Goal: Information Seeking & Learning: Learn about a topic

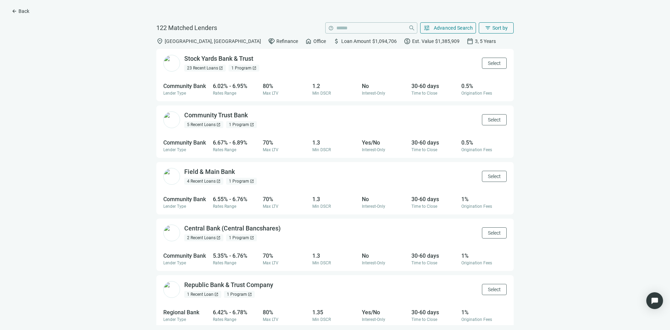
scroll to position [1555, 0]
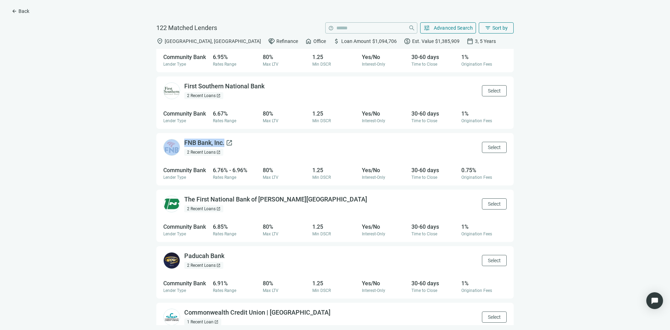
drag, startPoint x: 182, startPoint y: 140, endPoint x: 225, endPoint y: 146, distance: 44.0
click at [225, 146] on div "FNB Bank, Inc. open_in_new 2 Recent Loans open_in_new" at bounding box center [197, 147] width 69 height 17
copy div "FNB Bank, Inc."
click at [14, 13] on span "arrow_back" at bounding box center [15, 11] width 6 height 6
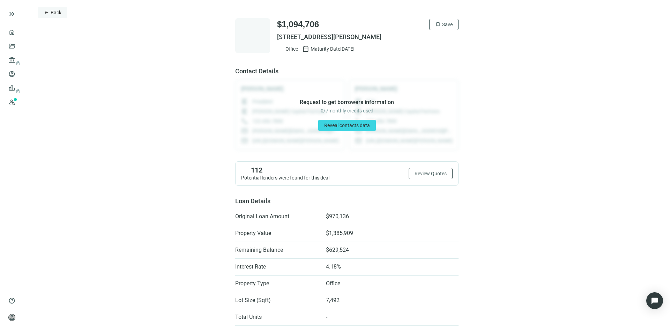
click at [47, 15] on span "arrow_back" at bounding box center [47, 13] width 6 height 6
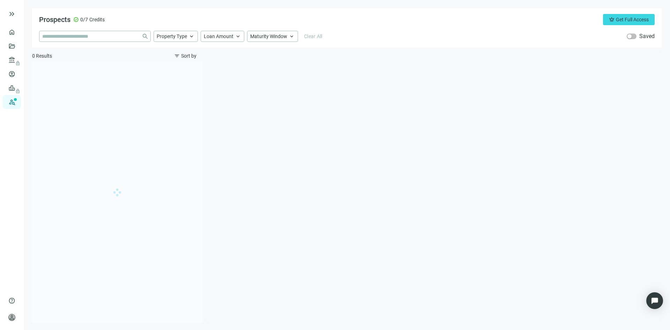
type input "*******"
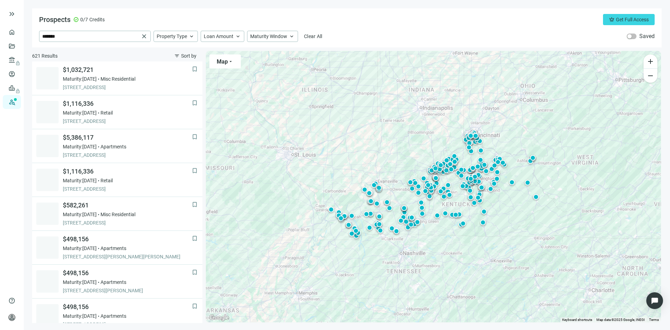
scroll to position [271, 0]
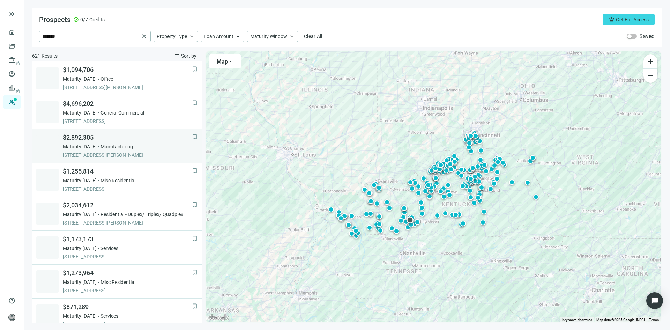
click at [79, 139] on span "$2,892,305" at bounding box center [127, 137] width 129 height 8
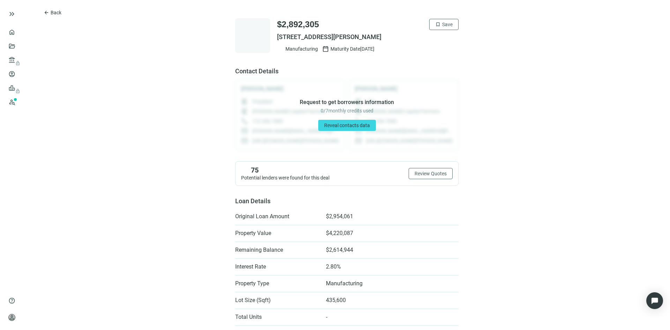
drag, startPoint x: 441, startPoint y: 39, endPoint x: 275, endPoint y: 38, distance: 166.8
click at [277, 38] on span "[STREET_ADDRESS][PERSON_NAME]" at bounding box center [367, 37] width 181 height 8
copy span "[STREET_ADDRESS][PERSON_NAME]"
click at [418, 172] on span "Review Quotes" at bounding box center [431, 174] width 32 height 6
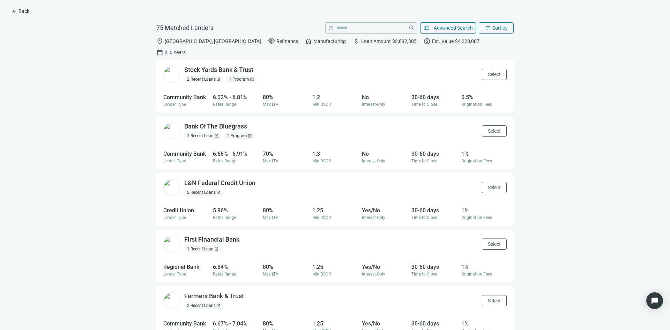
click at [12, 14] on span "arrow_back" at bounding box center [15, 11] width 6 height 6
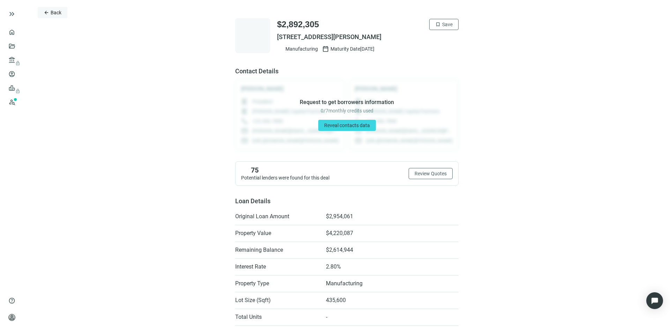
click at [44, 10] on span "arrow_back" at bounding box center [47, 13] width 6 height 6
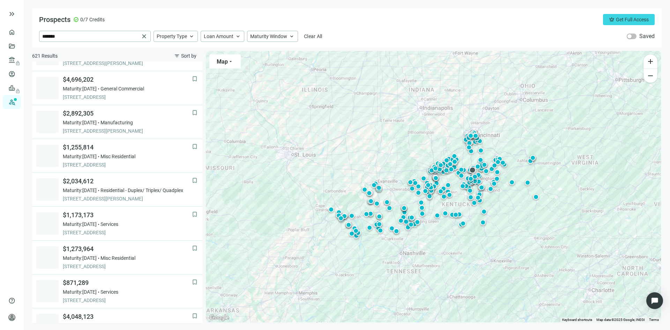
scroll to position [338, 0]
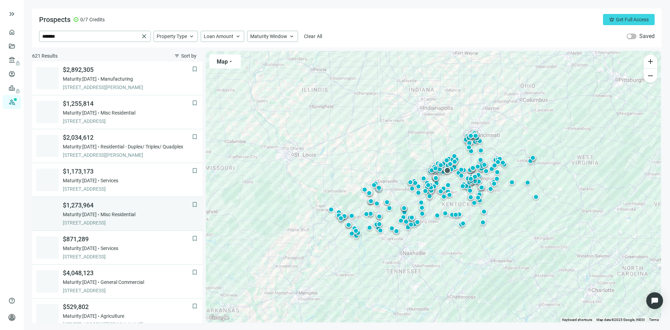
click at [79, 210] on div "$1,273,964 Maturity: [DATE] Misc Residential [STREET_ADDRESS]" at bounding box center [127, 213] width 129 height 25
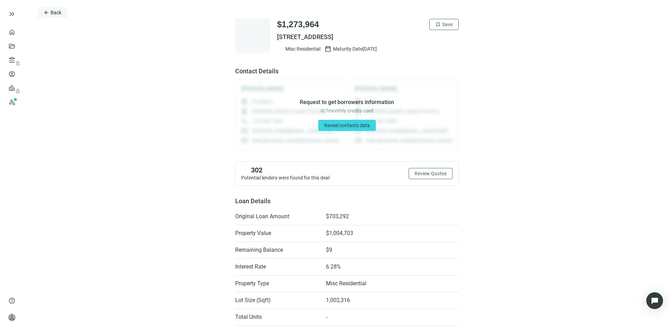
click at [44, 14] on span "arrow_back" at bounding box center [47, 13] width 6 height 6
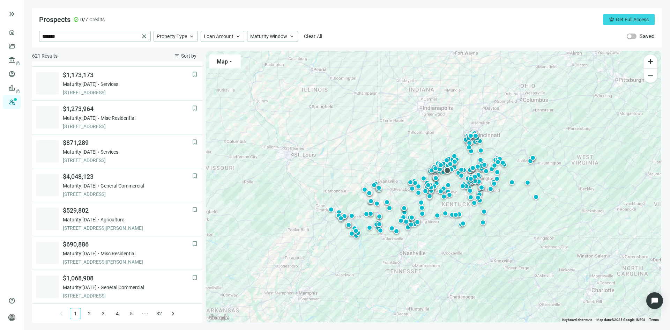
scroll to position [435, 0]
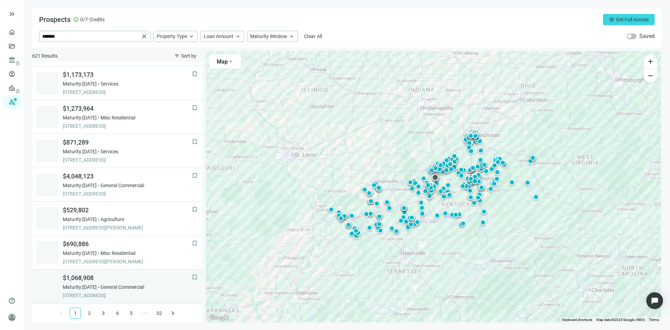
click at [72, 279] on span "$1,068,908" at bounding box center [127, 278] width 129 height 8
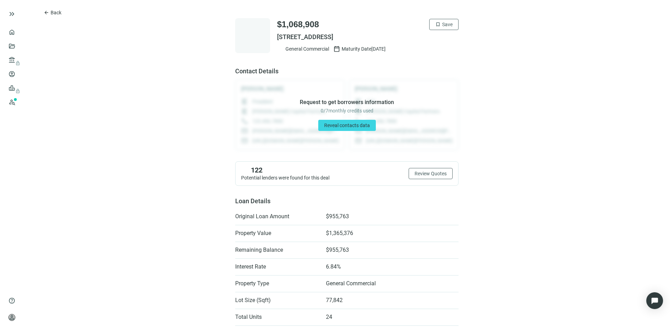
drag, startPoint x: 273, startPoint y: 35, endPoint x: 417, endPoint y: 36, distance: 144.1
click at [417, 36] on div "$1,068,908 bookmark Save [STREET_ADDRESS] General Commercial calendar_today Mat…" at bounding box center [346, 35] width 223 height 35
copy span "[STREET_ADDRESS]"
click at [45, 16] on button "arrow_back Back" at bounding box center [53, 12] width 30 height 11
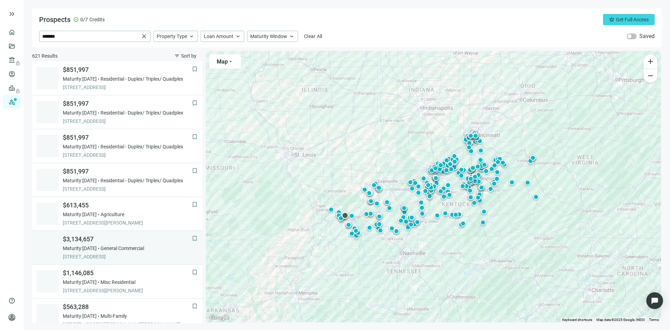
click at [92, 255] on span "[STREET_ADDRESS]" at bounding box center [127, 256] width 129 height 7
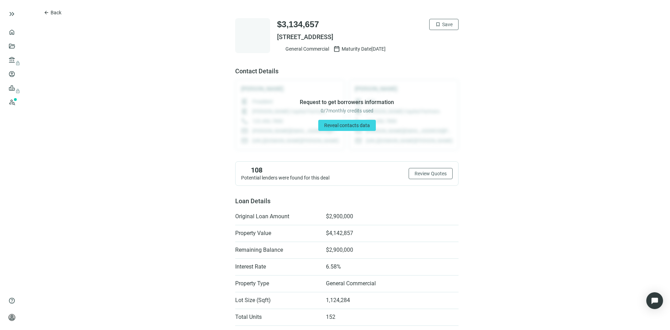
drag, startPoint x: 274, startPoint y: 37, endPoint x: 405, endPoint y: 42, distance: 130.6
click at [405, 42] on div "$3,134,657 bookmark Save [STREET_ADDRESS] General Commercial calendar_today Mat…" at bounding box center [367, 35] width 181 height 33
copy span "[STREET_ADDRESS]"
